Goal: Task Accomplishment & Management: Use online tool/utility

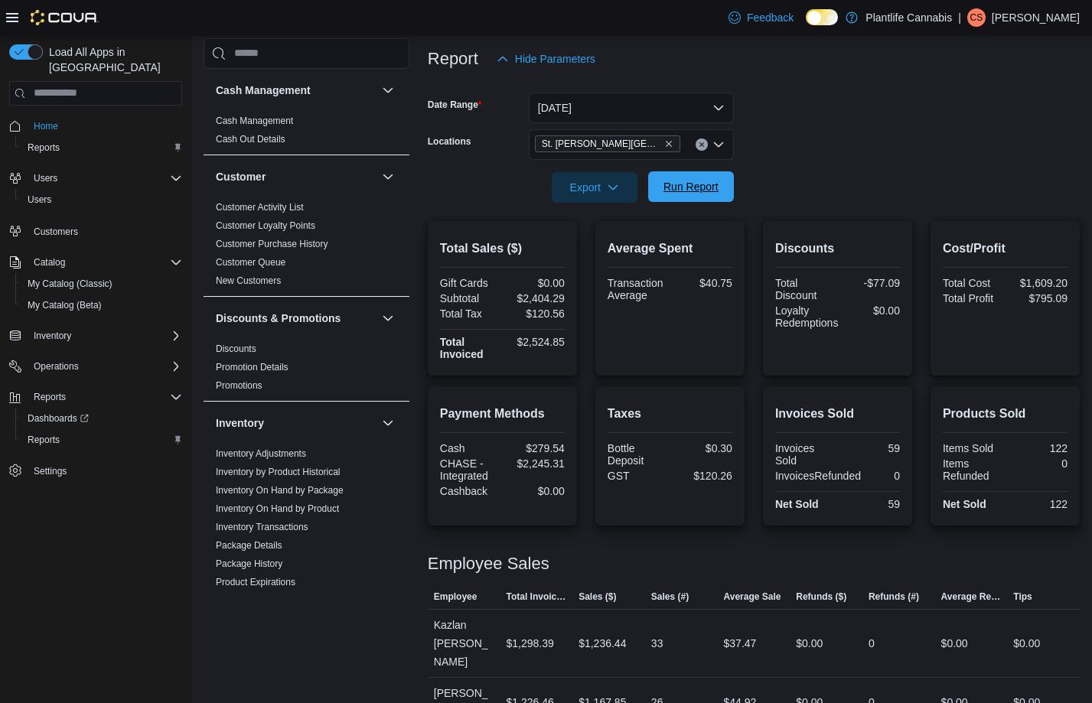
scroll to position [775, 0]
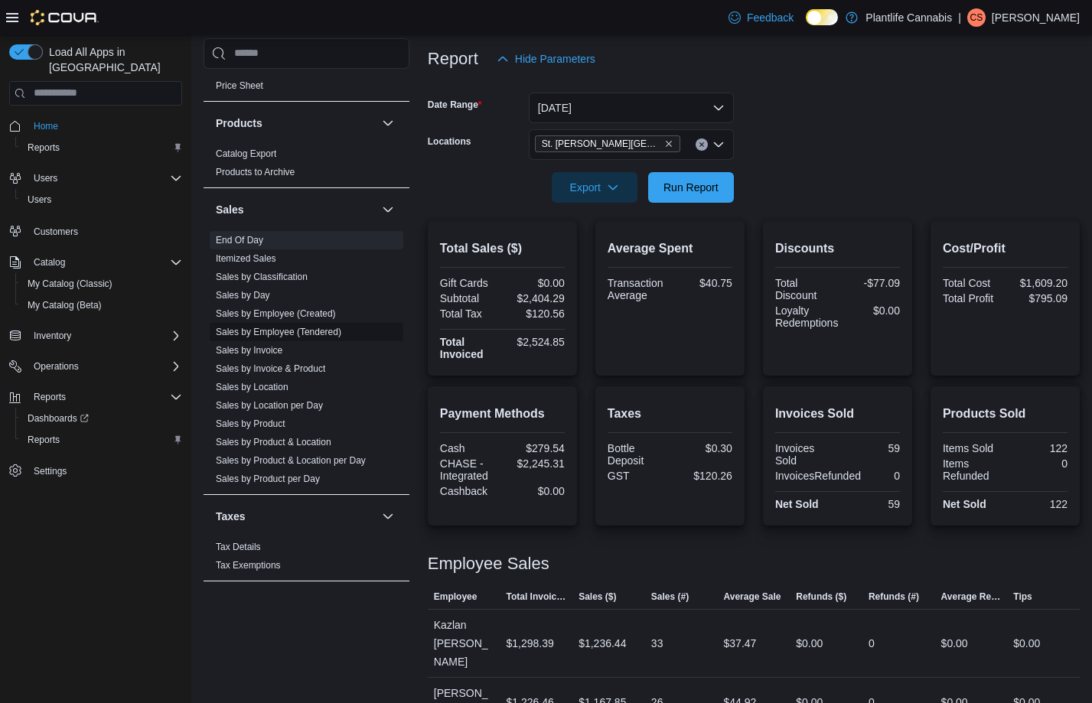
click at [333, 333] on link "Sales by Employee (Tendered)" at bounding box center [279, 332] width 126 height 11
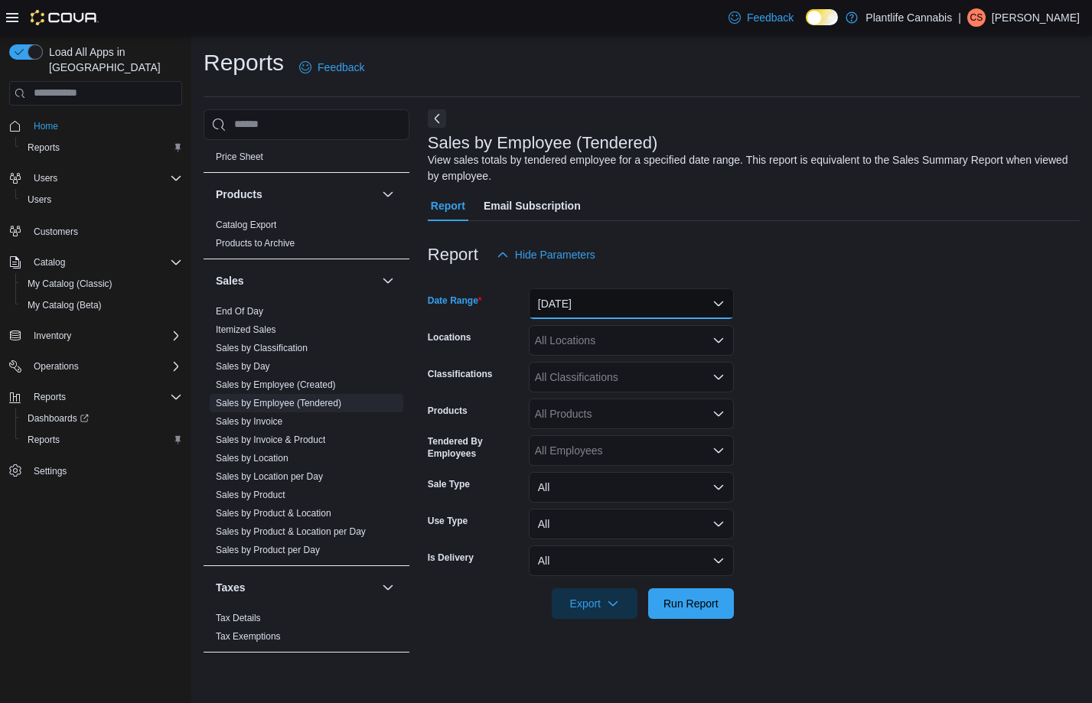
click at [556, 311] on button "[DATE]" at bounding box center [631, 304] width 205 height 31
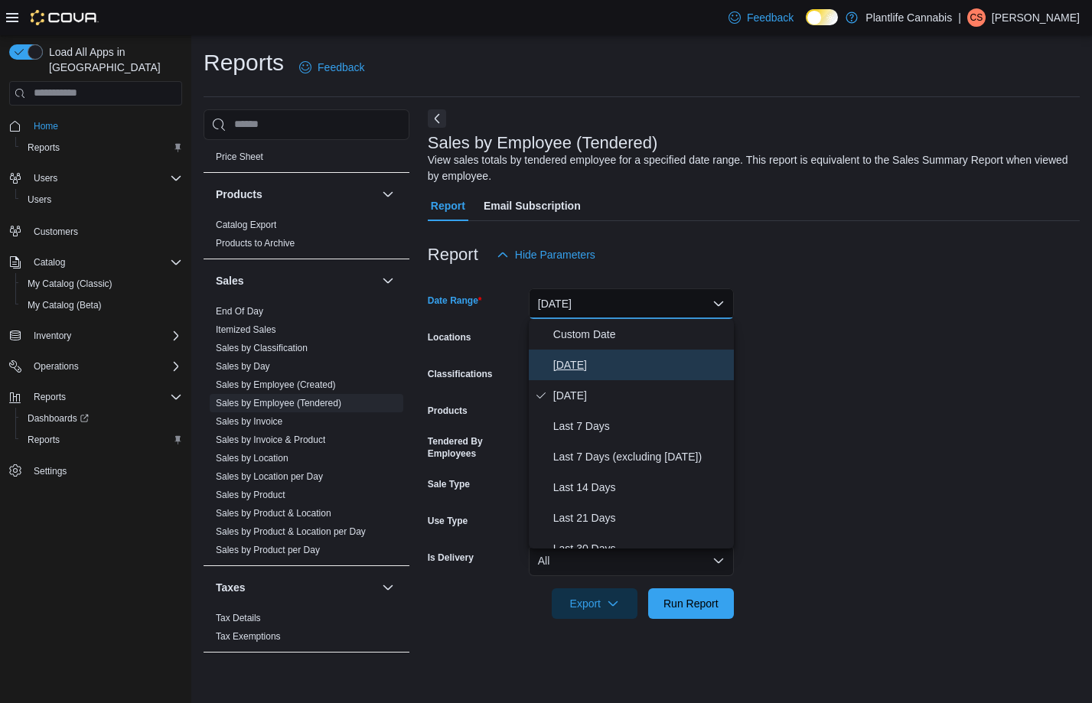
click at [596, 374] on span "[DATE]" at bounding box center [640, 365] width 175 height 18
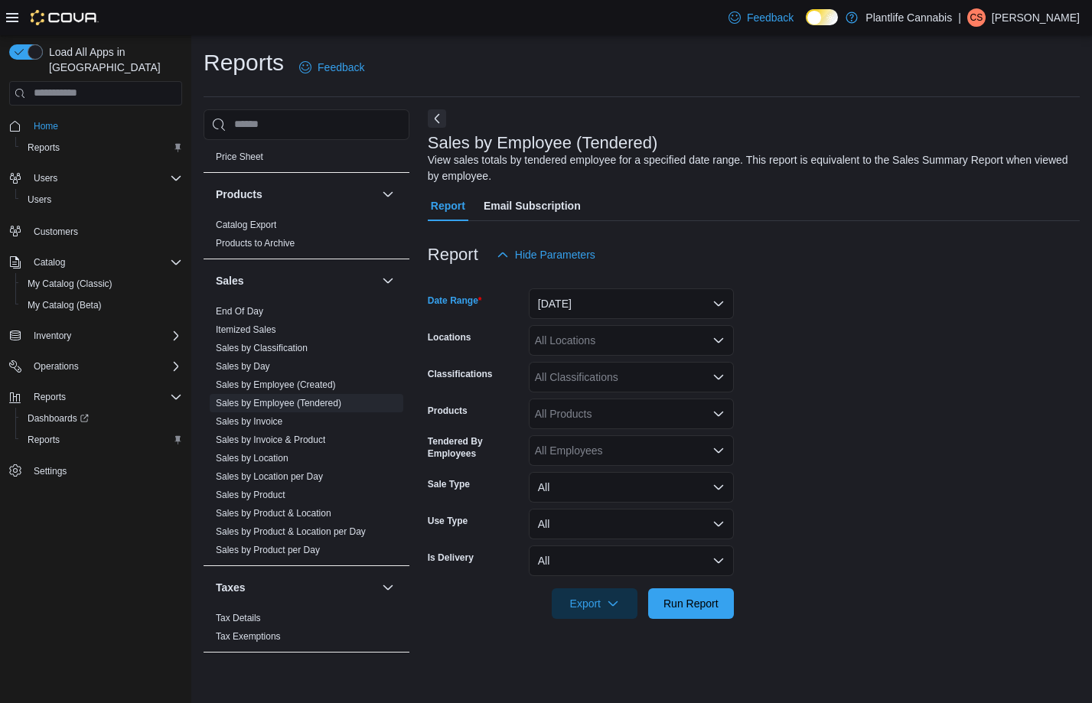
click at [603, 351] on div "All Locations" at bounding box center [631, 340] width 205 height 31
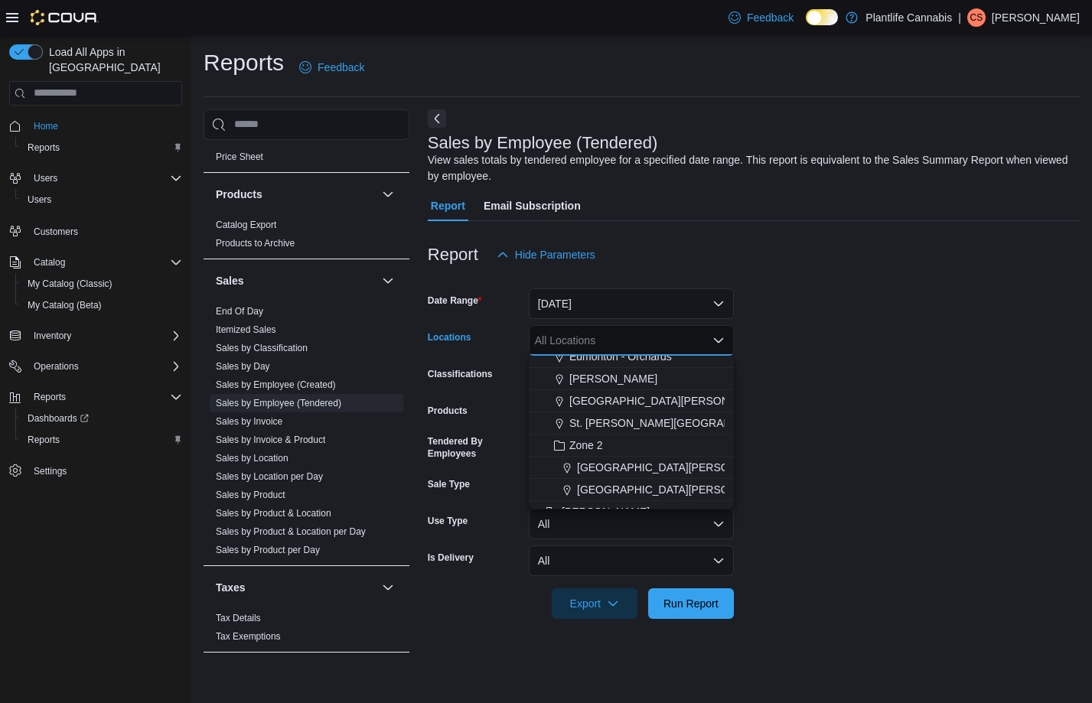
scroll to position [144, 0]
click at [654, 419] on span "St. [PERSON_NAME][GEOGRAPHIC_DATA]" at bounding box center [678, 422] width 216 height 15
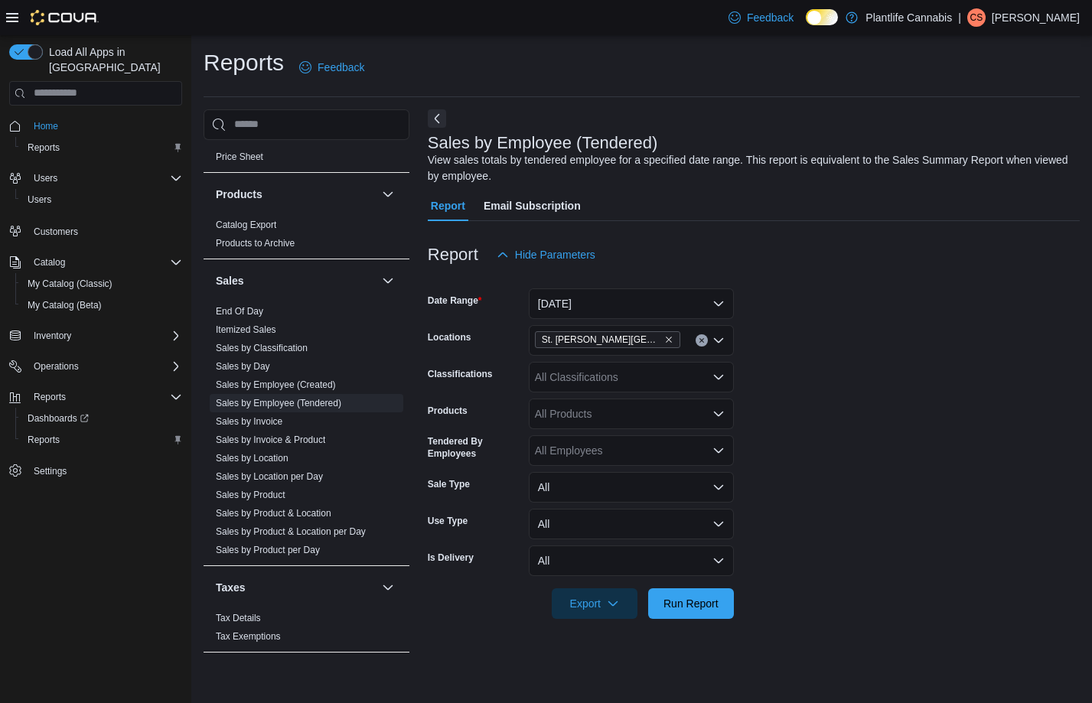
drag, startPoint x: 862, startPoint y: 415, endPoint x: 750, endPoint y: 520, distance: 153.3
click at [861, 416] on form "Date Range [DATE] Locations [GEOGRAPHIC_DATA][PERSON_NAME] Lakes Classification…" at bounding box center [754, 444] width 652 height 349
click at [714, 600] on span "Run Report" at bounding box center [691, 603] width 55 height 15
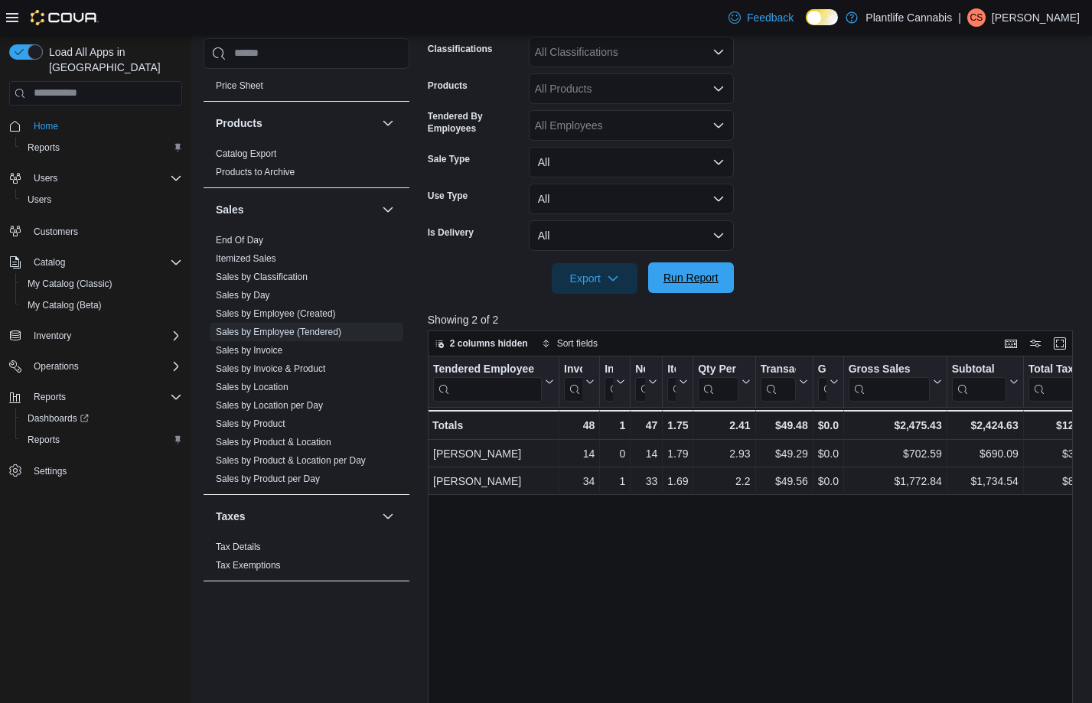
scroll to position [327, 0]
click at [693, 279] on span "Run Report" at bounding box center [691, 276] width 55 height 15
